Goal: Task Accomplishment & Management: Complete application form

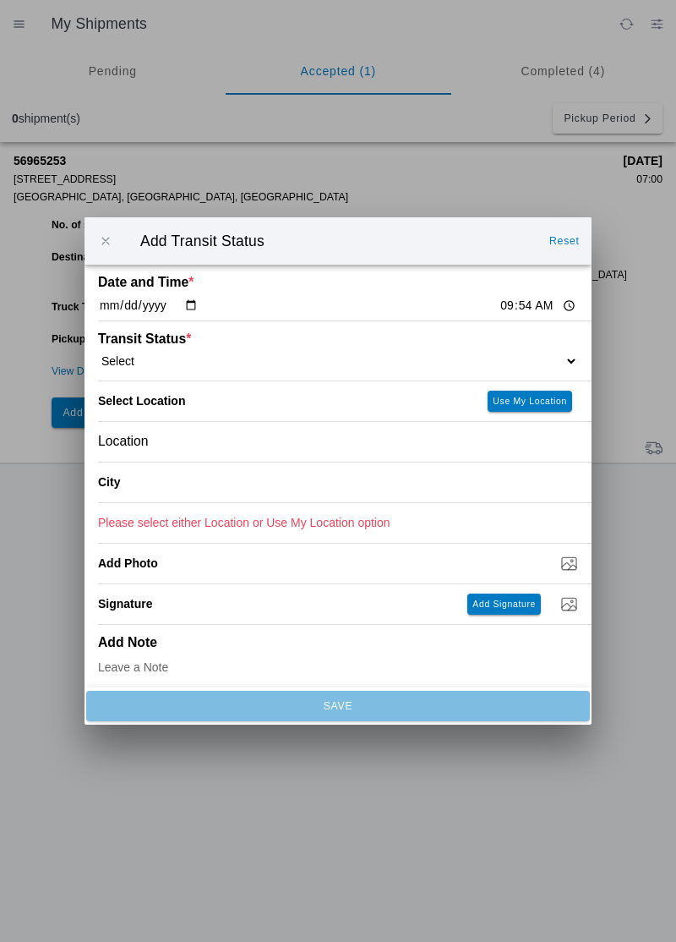
click at [200, 356] on select "Select Arrive at Drop Off Arrive at Pickup Break Start Break Stop Depart Drop O…" at bounding box center [338, 360] width 480 height 15
select select "ARVPULOC"
click at [544, 408] on button "Use My Location" at bounding box center [530, 401] width 85 height 21
type input "[GEOGRAPHIC_DATA]"
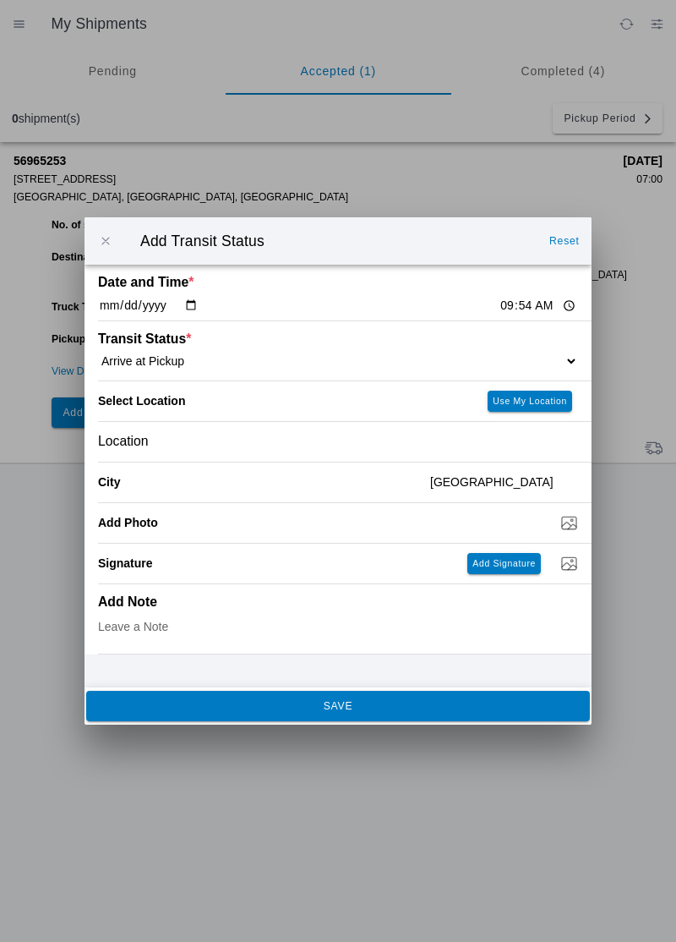
click at [171, 704] on span "SAVE" at bounding box center [337, 706] width 481 height 10
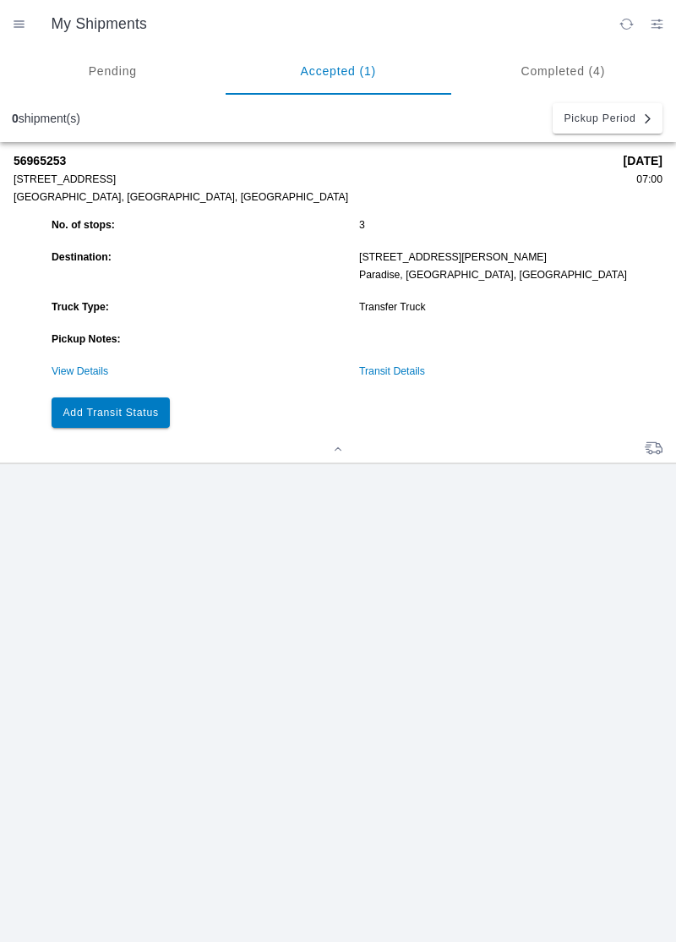
click at [109, 423] on button "Add Transit Status" at bounding box center [111, 412] width 118 height 30
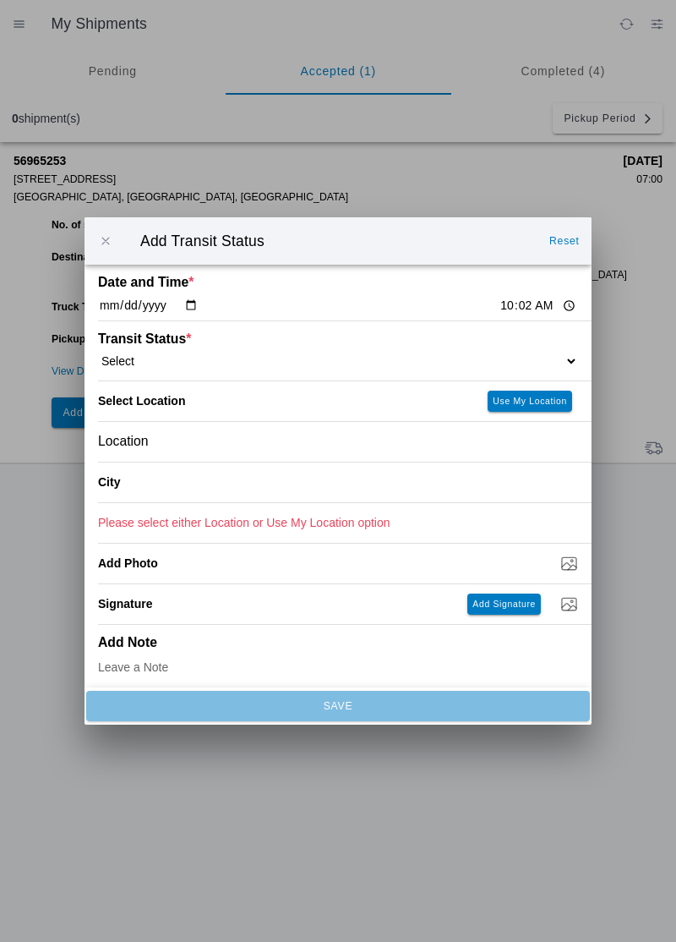
click at [508, 343] on div "Transit Status * Select Arrive at Drop Off Arrive at Pickup Break Start Break S…" at bounding box center [338, 350] width 480 height 59
click at [529, 353] on select "Select Arrive at Drop Off Arrive at Pickup Break Start Break Stop Depart Drop O…" at bounding box center [338, 360] width 480 height 15
select select "DPTPULOC"
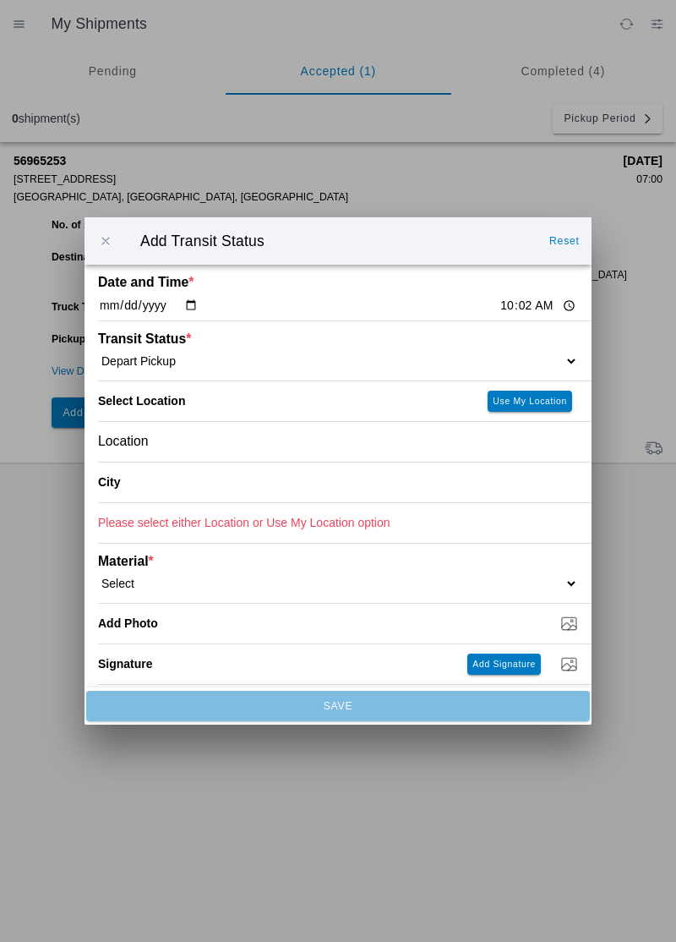
click at [543, 408] on button "Use My Location" at bounding box center [530, 401] width 85 height 21
type input "[GEOGRAPHIC_DATA]"
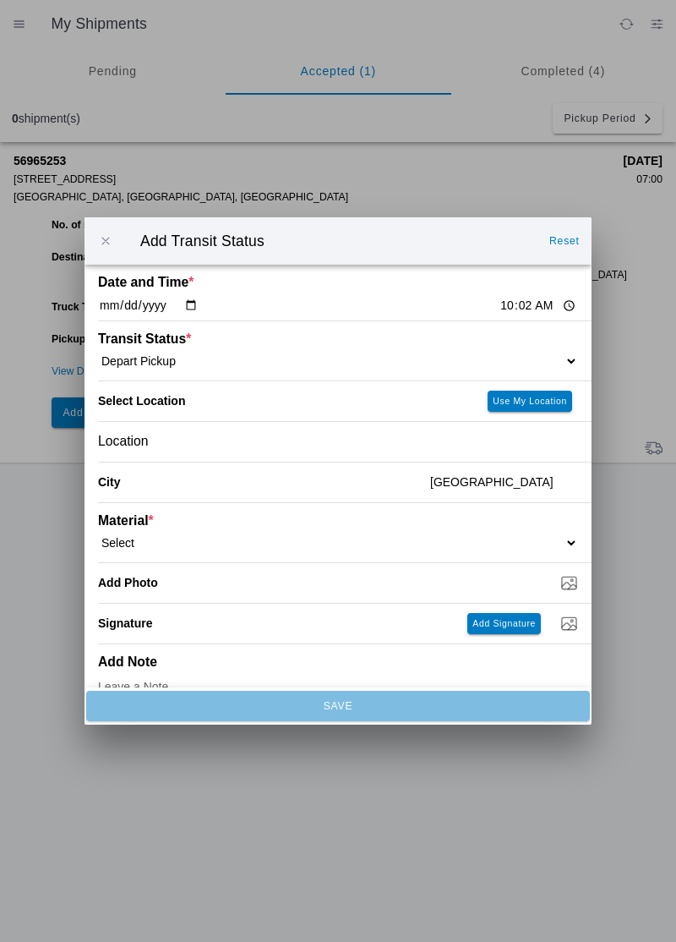
click at [159, 543] on select "Select 1" x 3" Rock 1" x 4" Rock 2" x 4" Rock Asphalt Cold Patch Backfill Spec …" at bounding box center [338, 542] width 480 height 15
select select "708650"
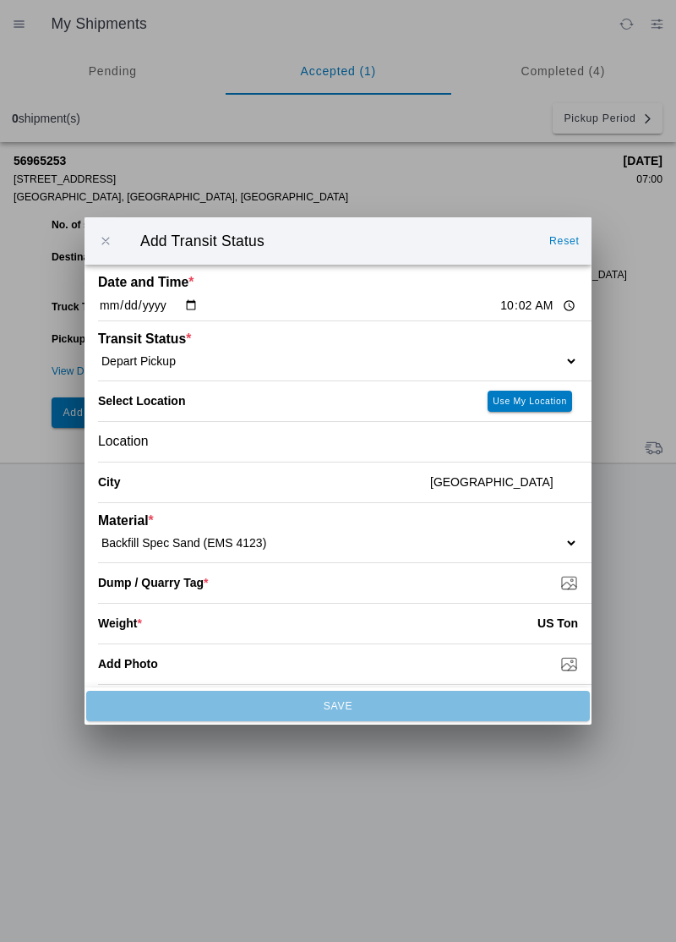
click at [561, 589] on input "Dump / Quarry Tag *" at bounding box center [345, 582] width 494 height 19
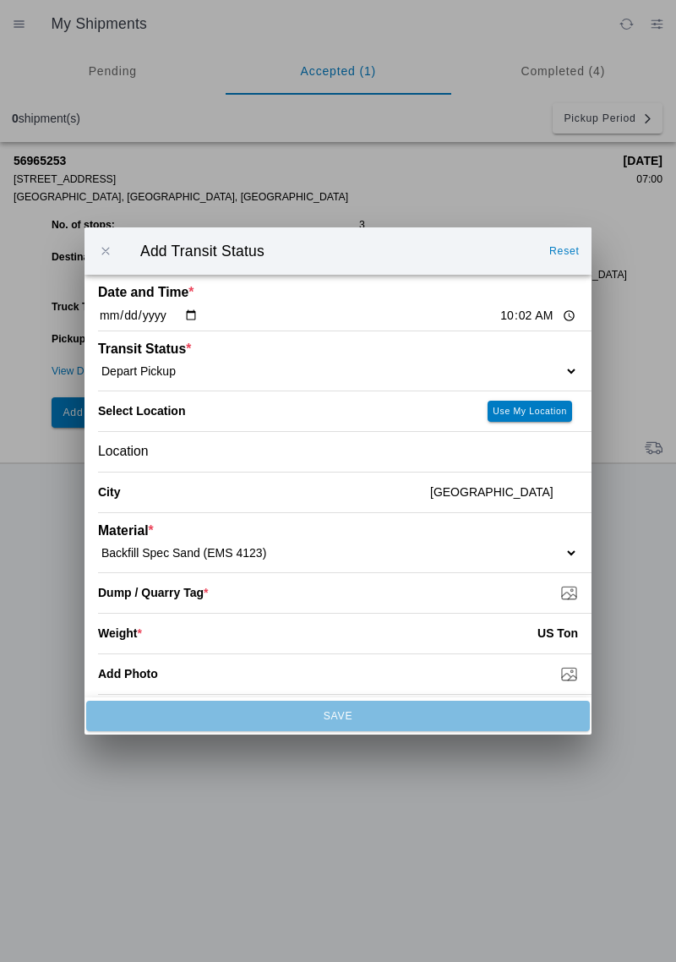
type input "C:\fakepath\175925177693114891807899463854.jpg"
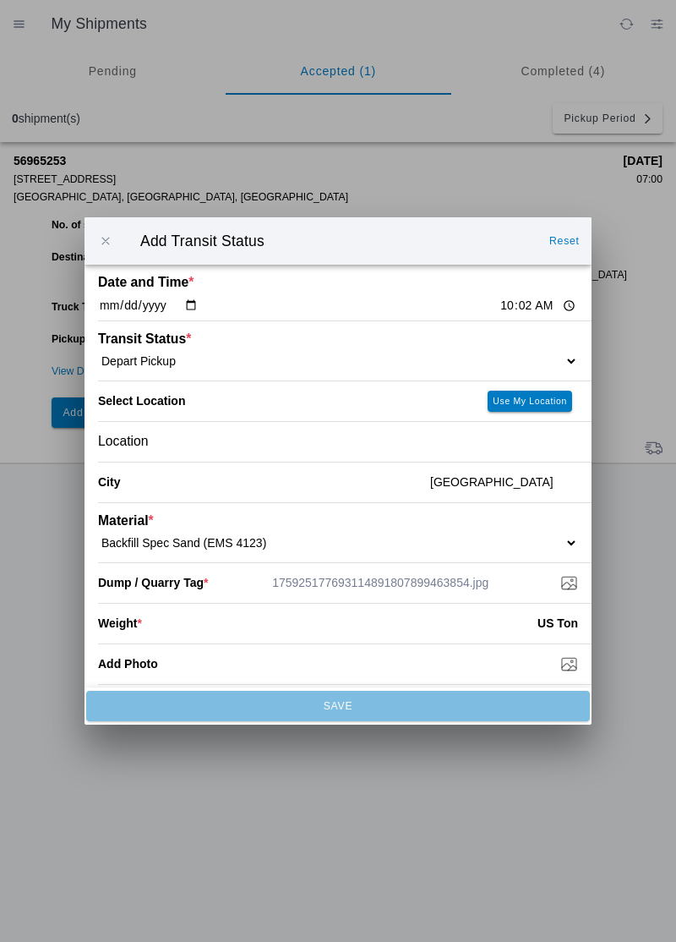
click at [487, 626] on input "number" at bounding box center [340, 623] width 396 height 37
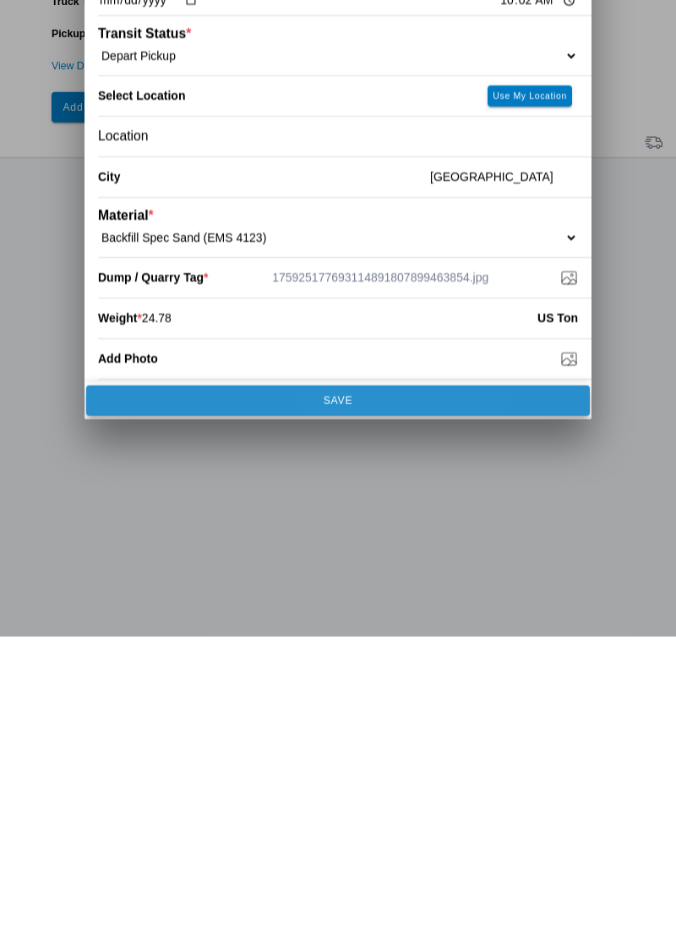
type input "24.78"
click at [483, 709] on span "SAVE" at bounding box center [337, 706] width 481 height 10
